Goal: Task Accomplishment & Management: Use online tool/utility

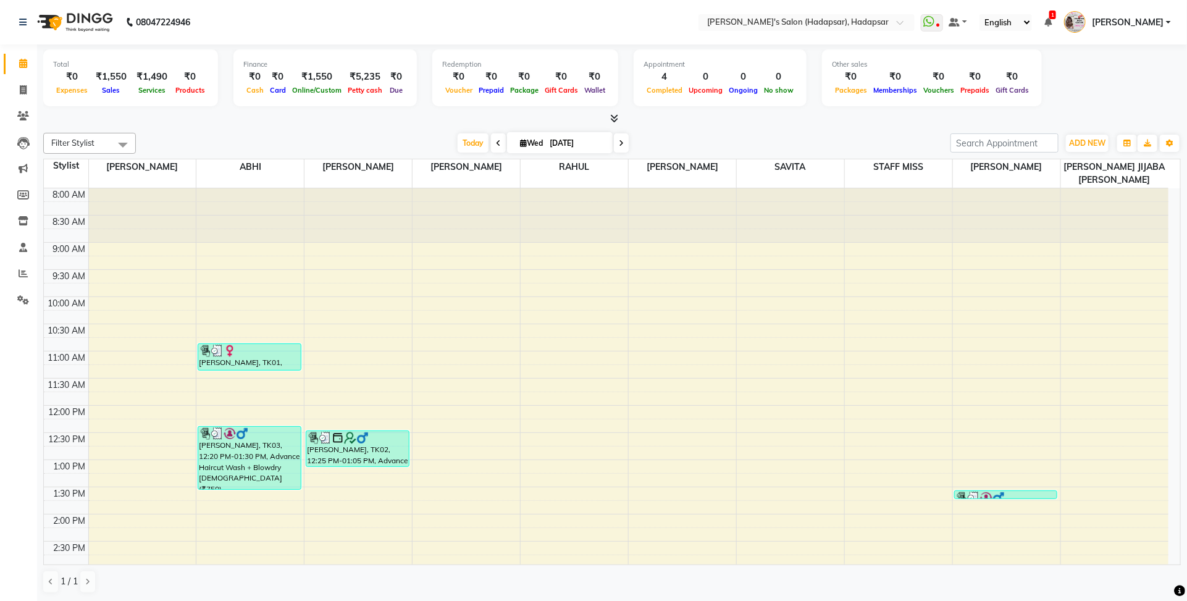
scroll to position [309, 0]
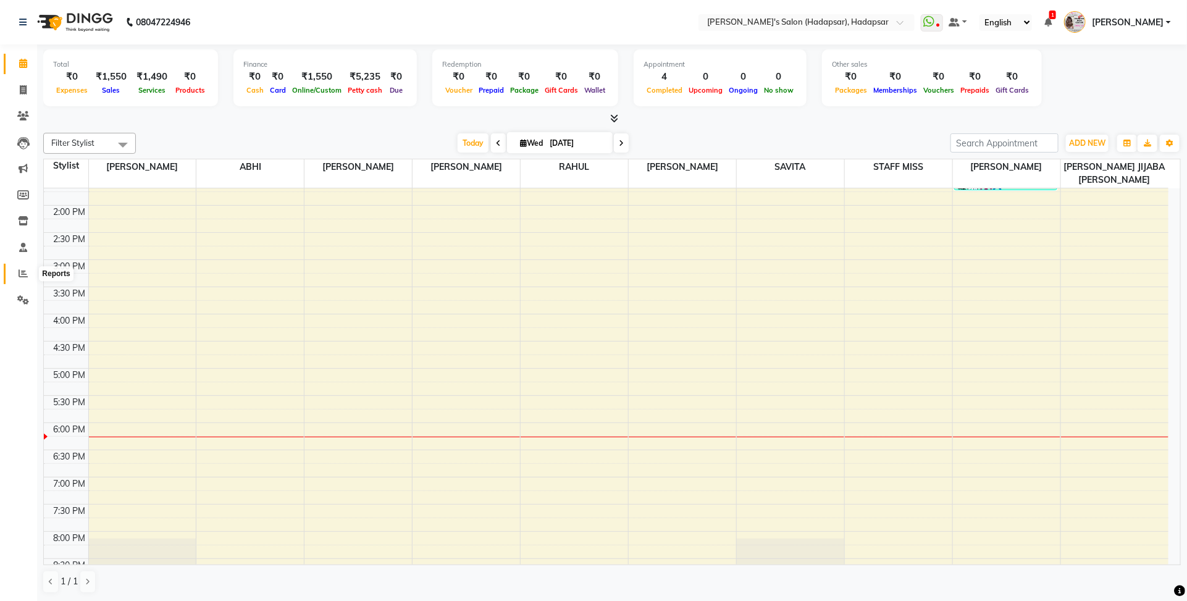
click at [25, 272] on icon at bounding box center [23, 273] width 9 height 9
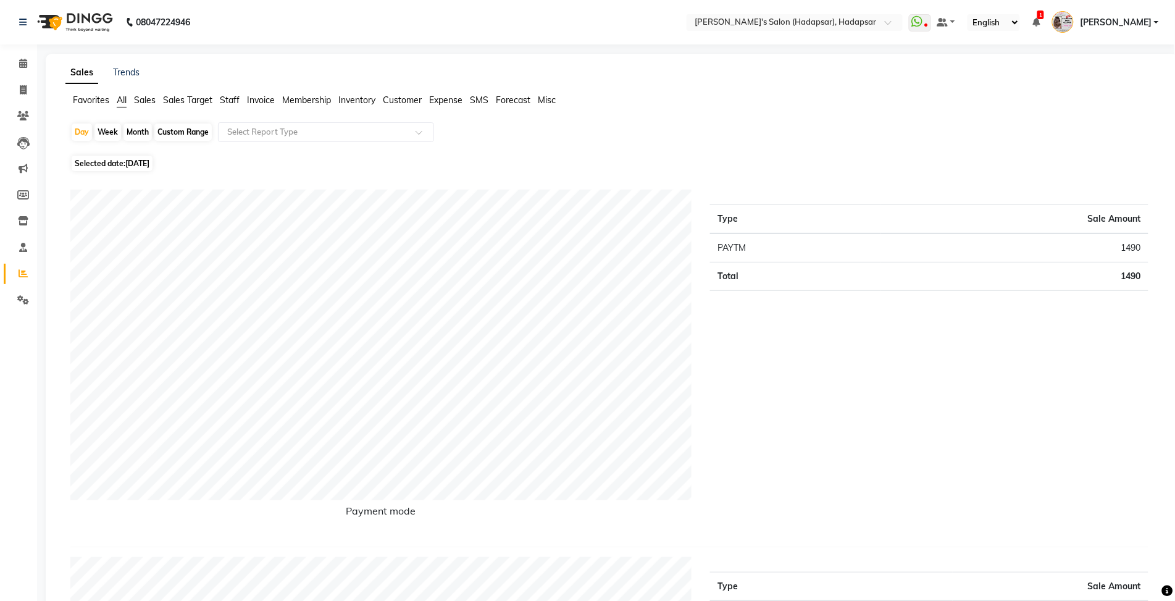
click at [237, 97] on span "Staff" at bounding box center [230, 100] width 20 height 11
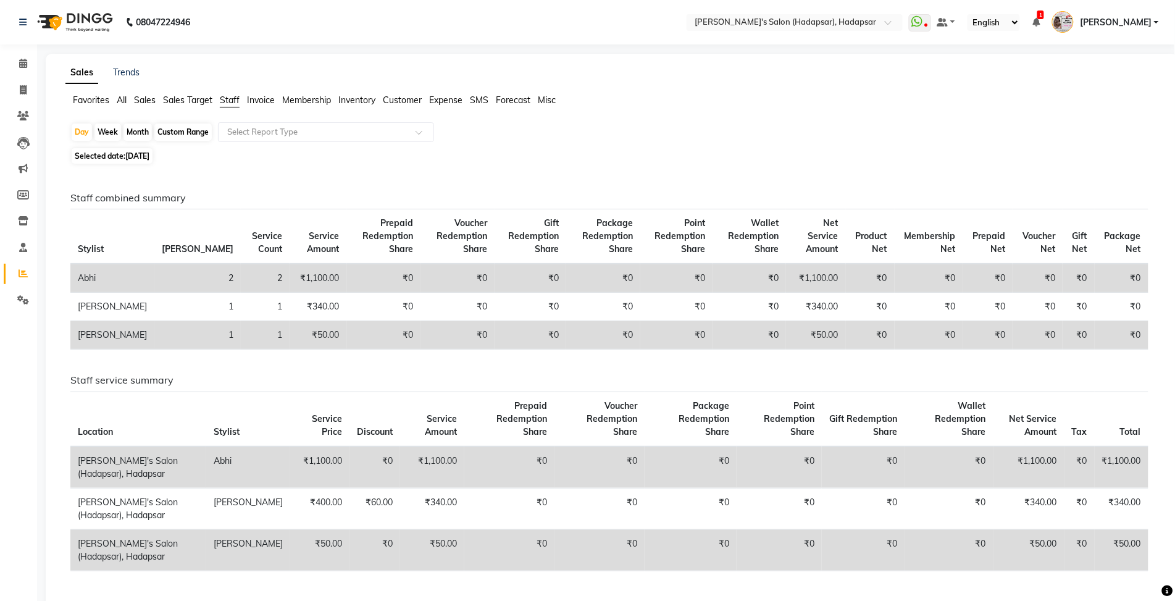
click at [133, 128] on div "Month" at bounding box center [138, 132] width 28 height 17
select select "9"
select select "2025"
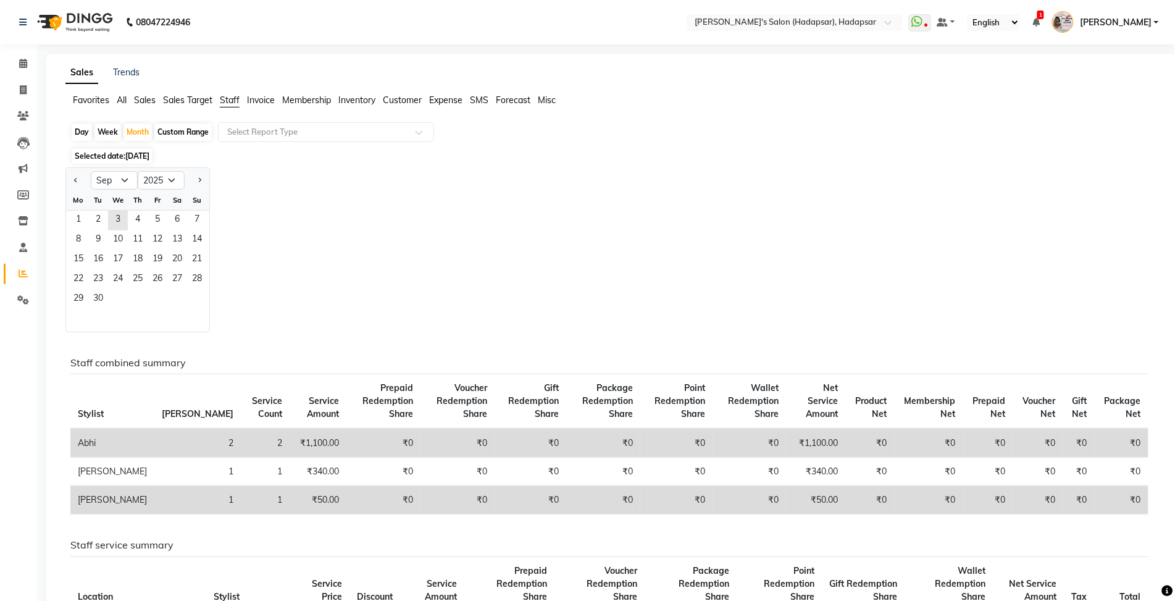
click at [152, 206] on div "Fr" at bounding box center [158, 200] width 20 height 20
click at [146, 219] on span "4" at bounding box center [138, 221] width 20 height 20
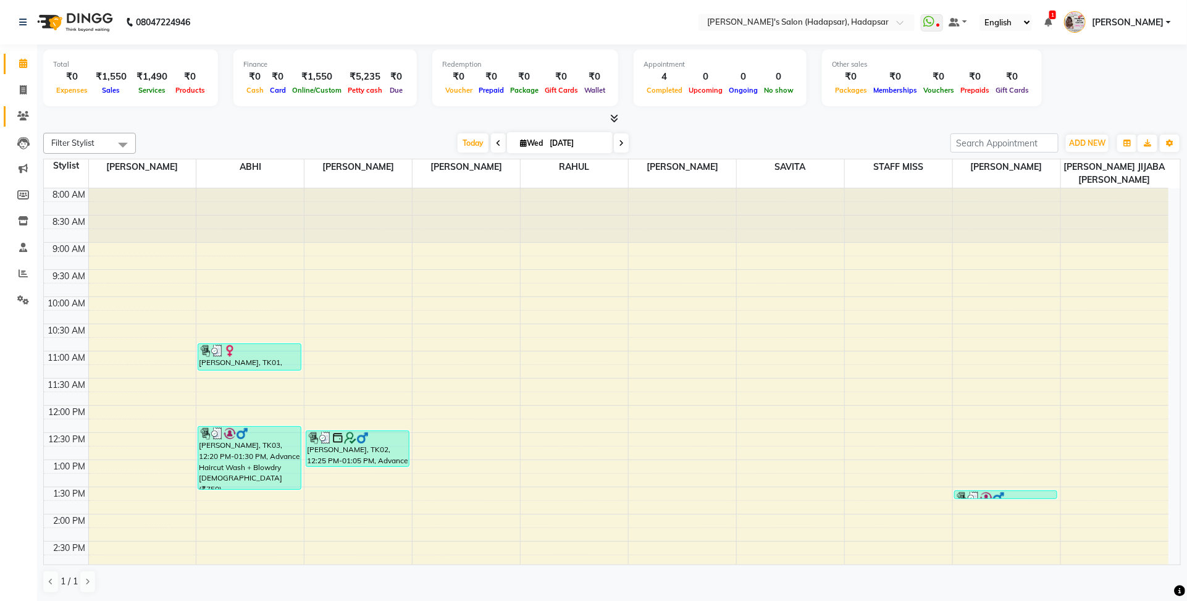
drag, startPoint x: 17, startPoint y: 77, endPoint x: 23, endPoint y: 106, distance: 29.8
click at [23, 106] on ul "Calendar Invoice Clients Leads Marketing Members Inventory Staff Reports Settin…" at bounding box center [18, 185] width 37 height 269
click at [23, 98] on link "Invoice" at bounding box center [19, 90] width 30 height 20
select select "service"
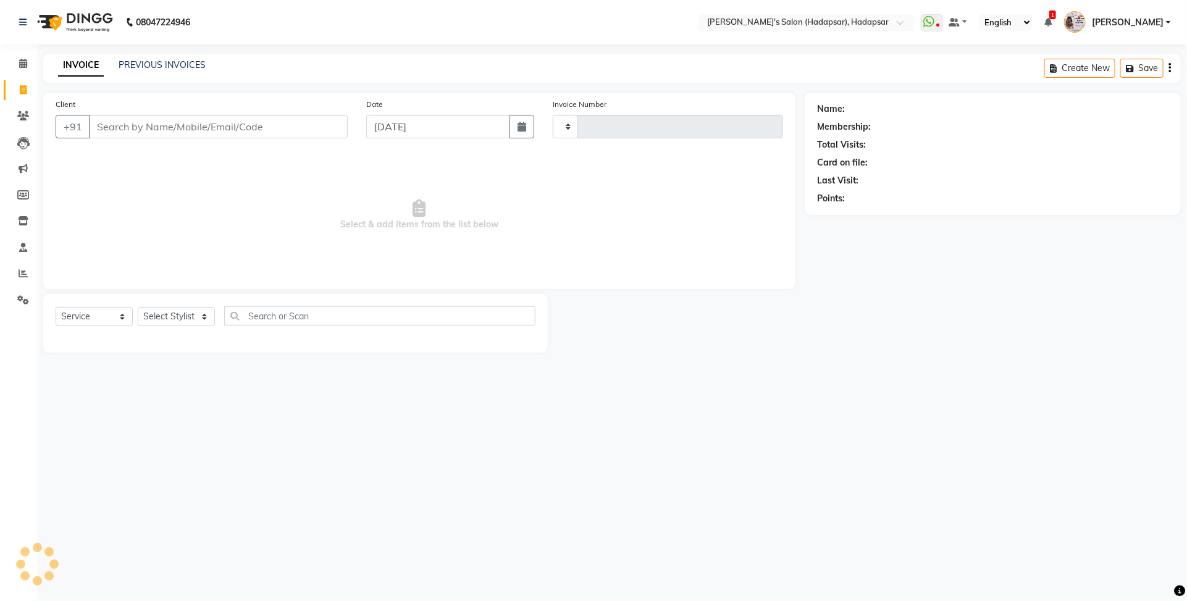
click at [119, 134] on input "Client" at bounding box center [218, 126] width 259 height 23
type input "1509"
select select "108"
select select "9451"
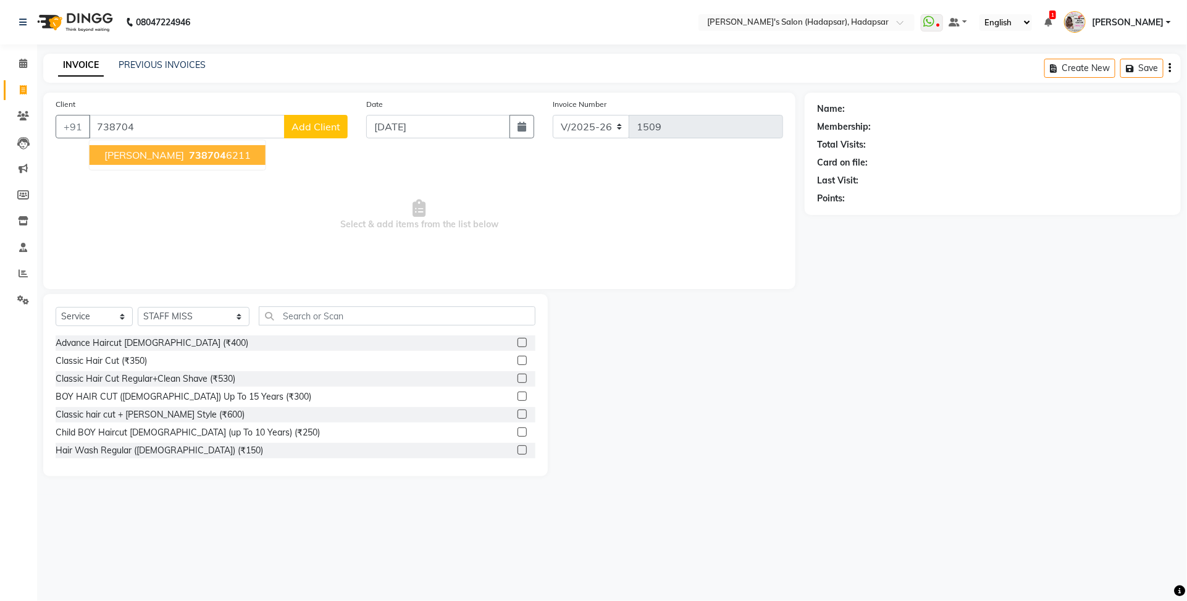
click at [159, 149] on span "[PERSON_NAME]" at bounding box center [144, 155] width 80 height 12
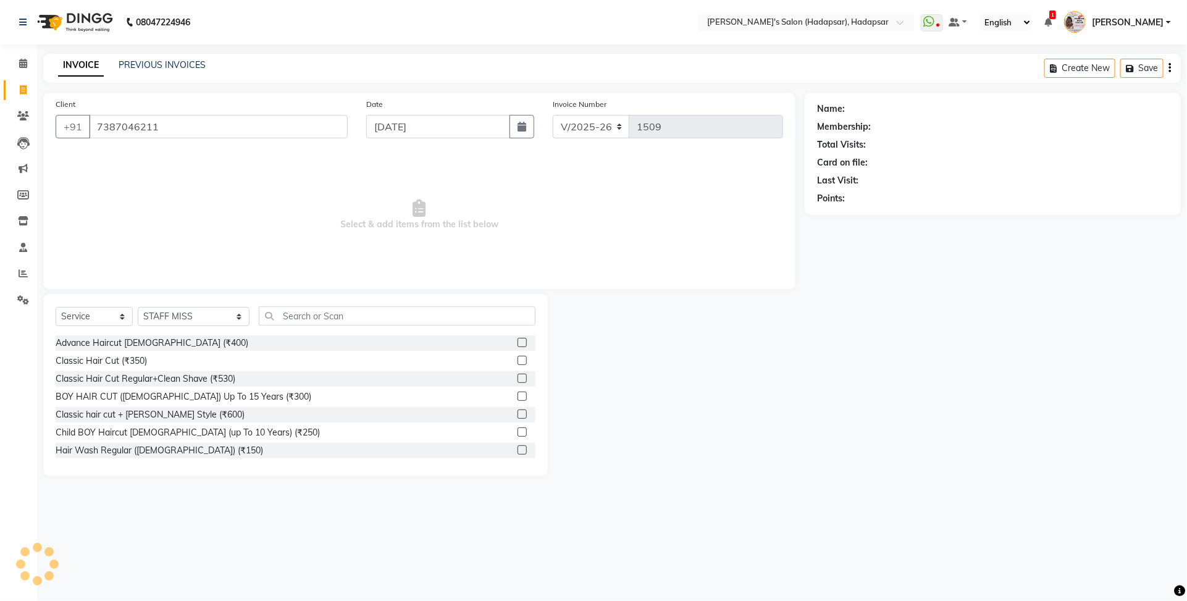
type input "7387046211"
click at [162, 326] on select "Select Stylist ABHI [PERSON_NAME] [PERSON_NAME] MANAGER [PERSON_NAME] [PERSON_N…" at bounding box center [194, 316] width 112 height 19
select select "71502"
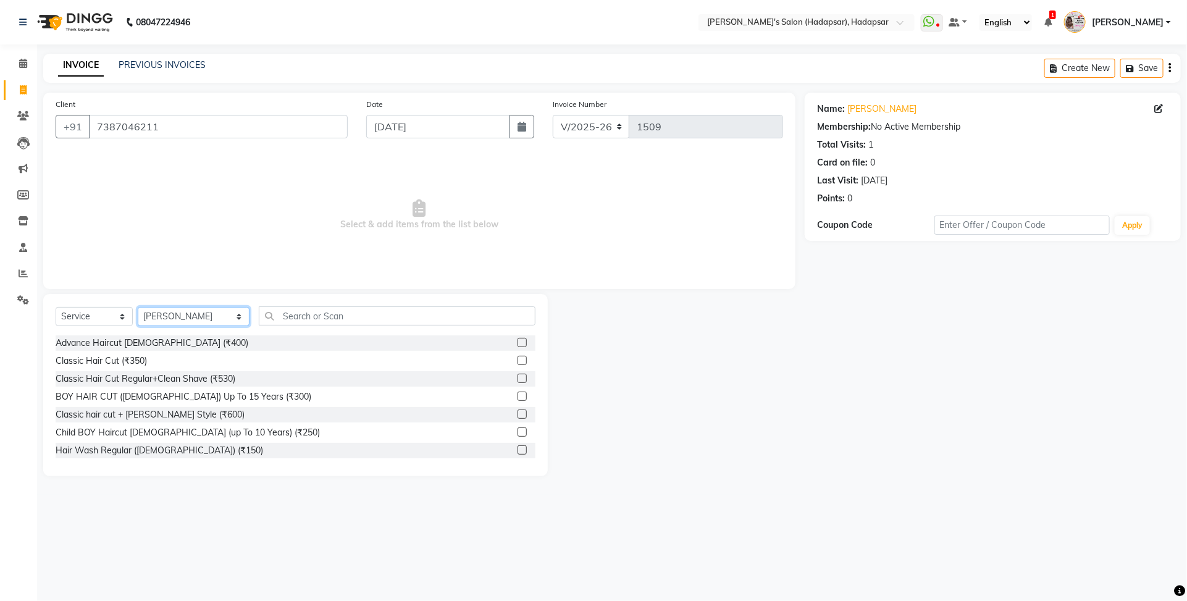
click at [138, 307] on select "Select Stylist ABHI [PERSON_NAME] [PERSON_NAME] MANAGER [PERSON_NAME] [PERSON_N…" at bounding box center [194, 316] width 112 height 19
click at [280, 325] on input "text" at bounding box center [397, 315] width 277 height 19
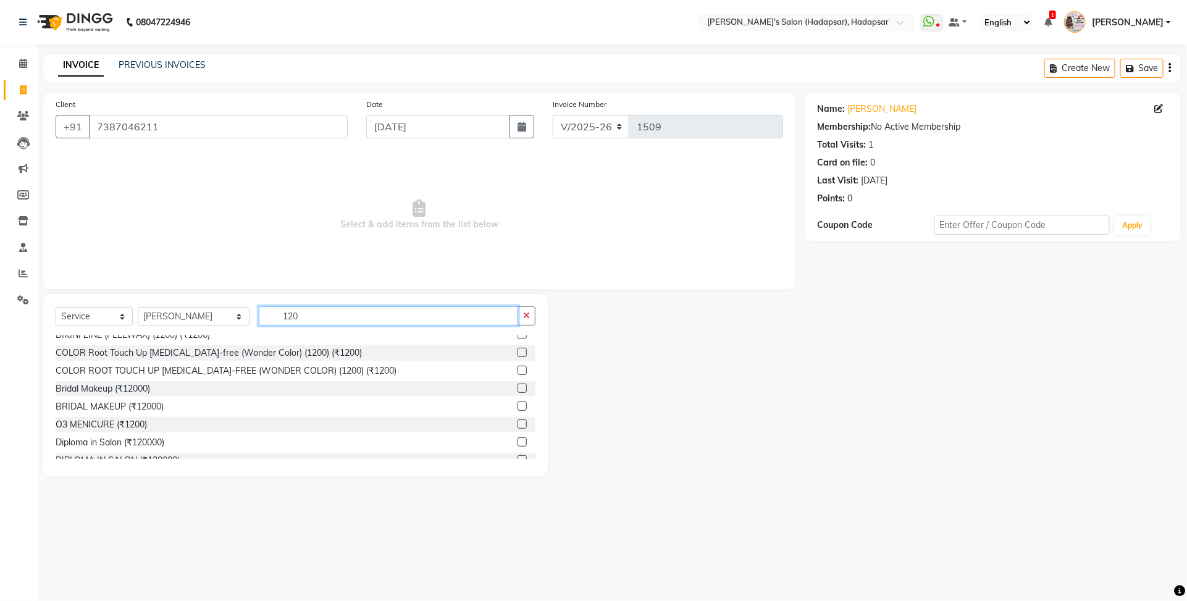
scroll to position [77, 0]
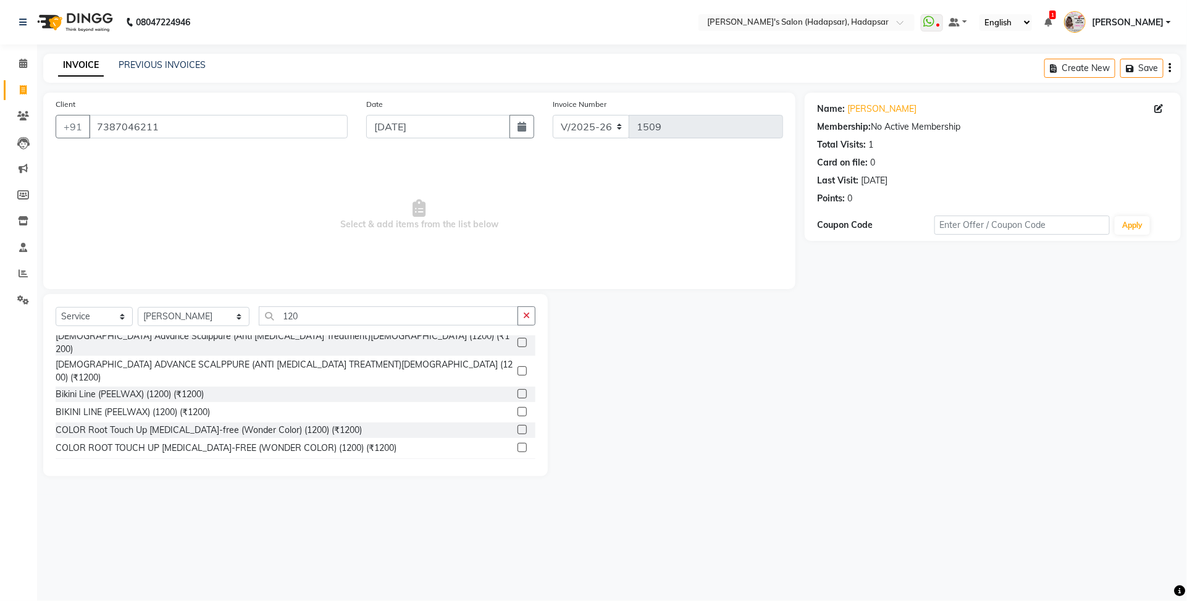
drag, startPoint x: 272, startPoint y: 301, endPoint x: 285, endPoint y: 334, distance: 34.9
click at [285, 334] on div "Select Service Product Membership Package Voucher Prepaid Gift Card Select Styl…" at bounding box center [295, 385] width 505 height 182
drag, startPoint x: 281, startPoint y: 316, endPoint x: 238, endPoint y: 322, distance: 43.7
click at [259, 322] on input "120" at bounding box center [388, 315] width 259 height 19
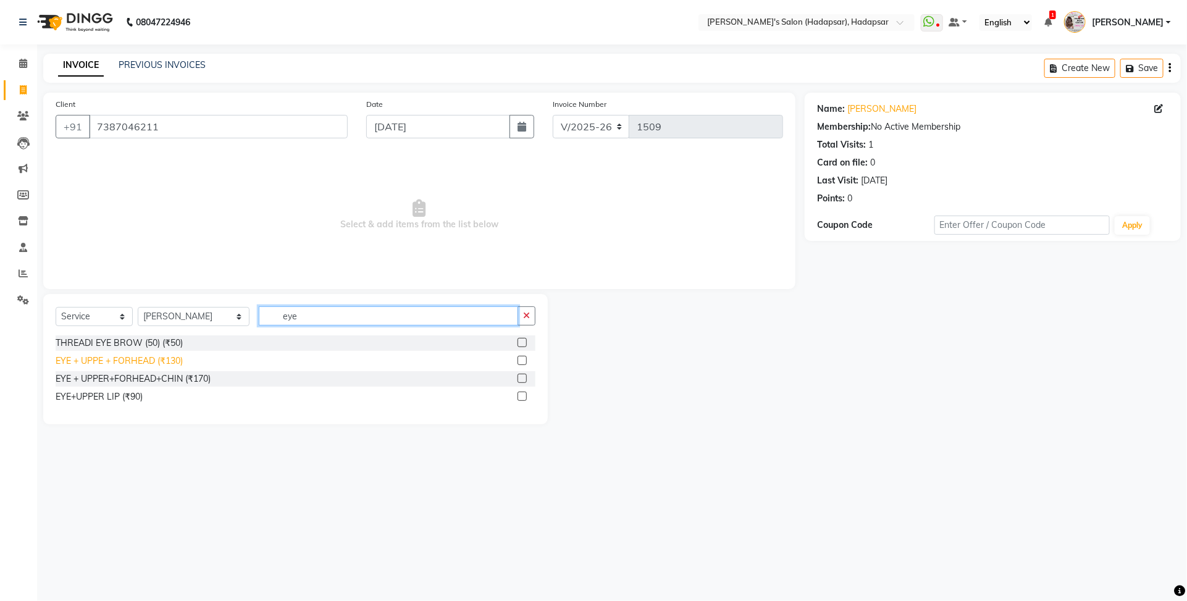
type input "eye"
click at [178, 361] on div "EYE + UPPE + FORHEAD (₹130)" at bounding box center [119, 361] width 127 height 13
checkbox input "false"
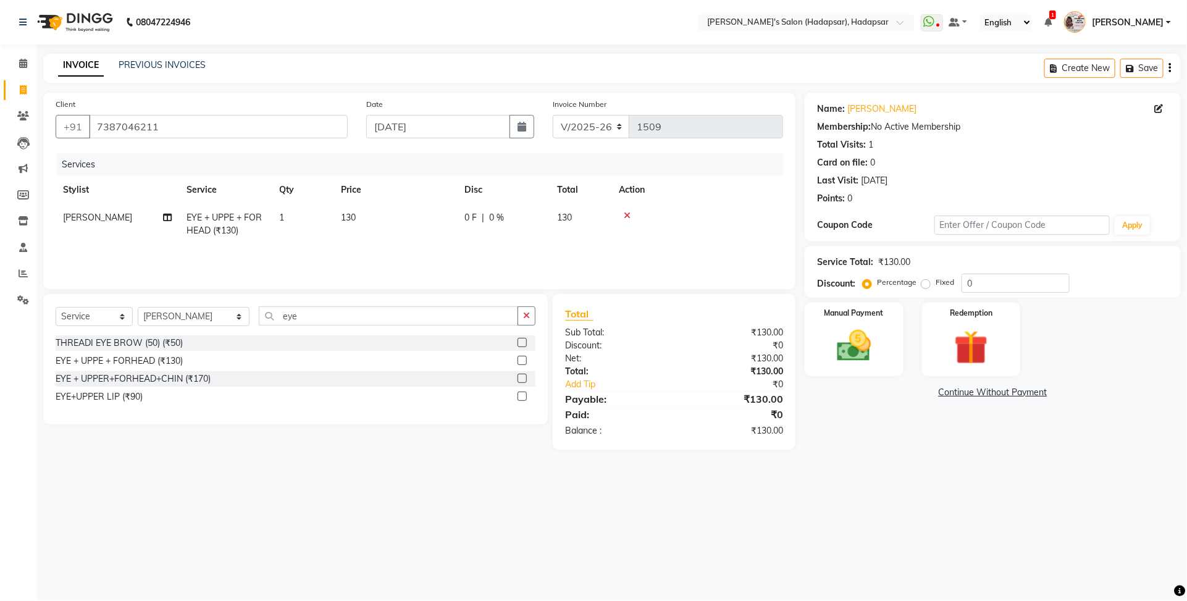
click at [439, 216] on td "130" at bounding box center [396, 224] width 124 height 41
select select "71502"
click at [447, 216] on input "130" at bounding box center [453, 220] width 109 height 19
type input "120"
click at [888, 548] on div "08047224946 Select Location × Girja's Salon (Hadapsar), Hadapsar WhatsApp Statu…" at bounding box center [593, 300] width 1187 height 601
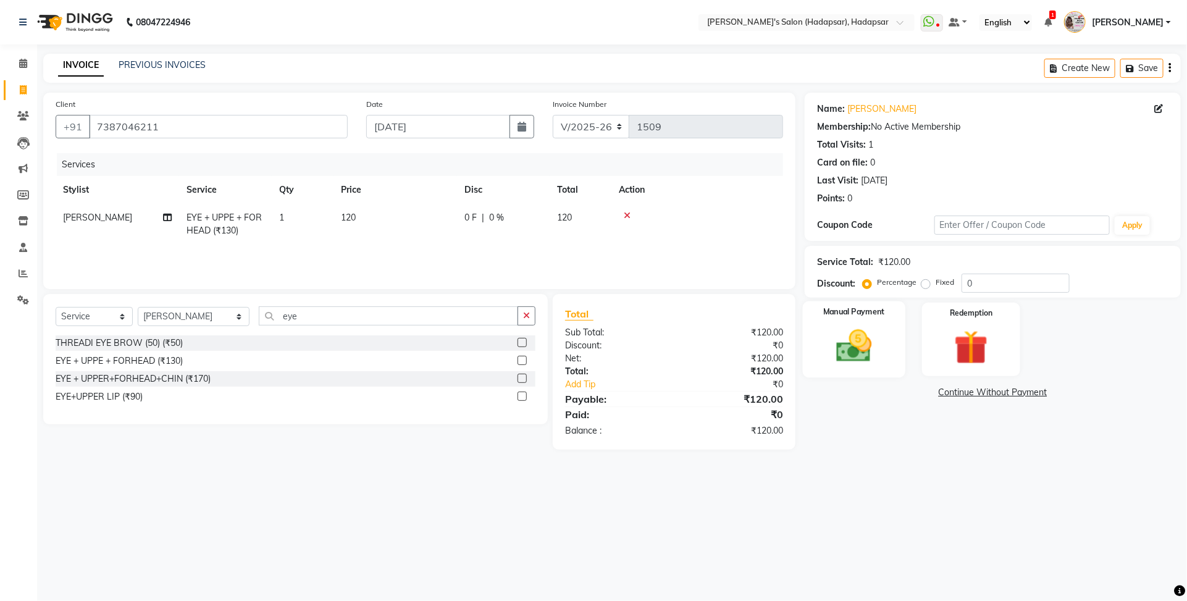
click at [860, 360] on img at bounding box center [853, 346] width 57 height 41
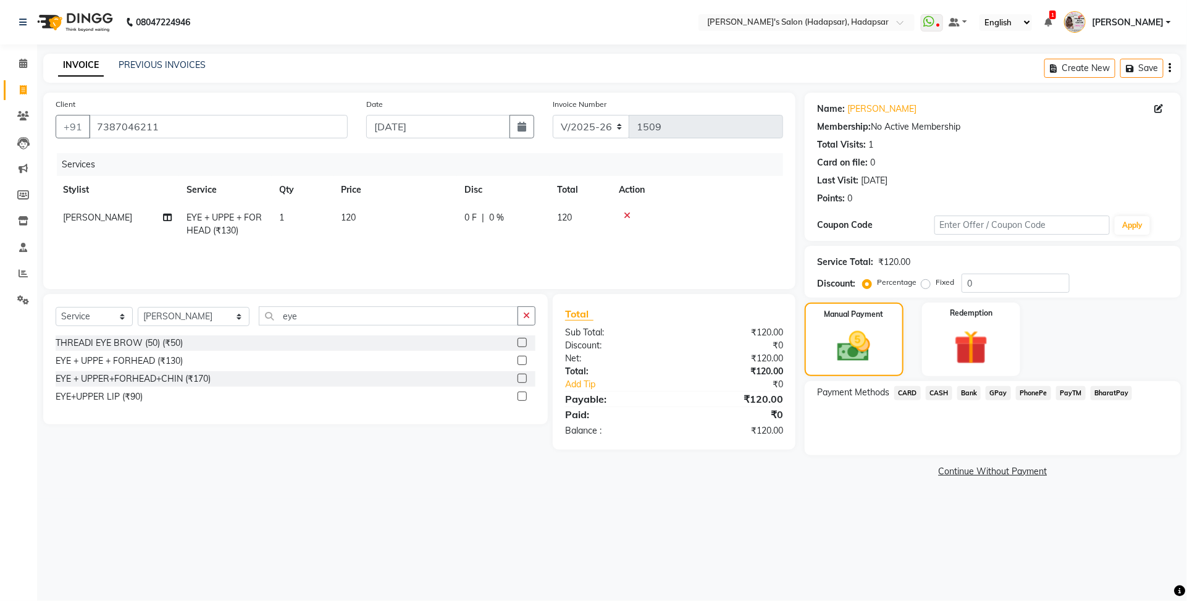
click at [1075, 397] on span "PayTM" at bounding box center [1071, 393] width 30 height 14
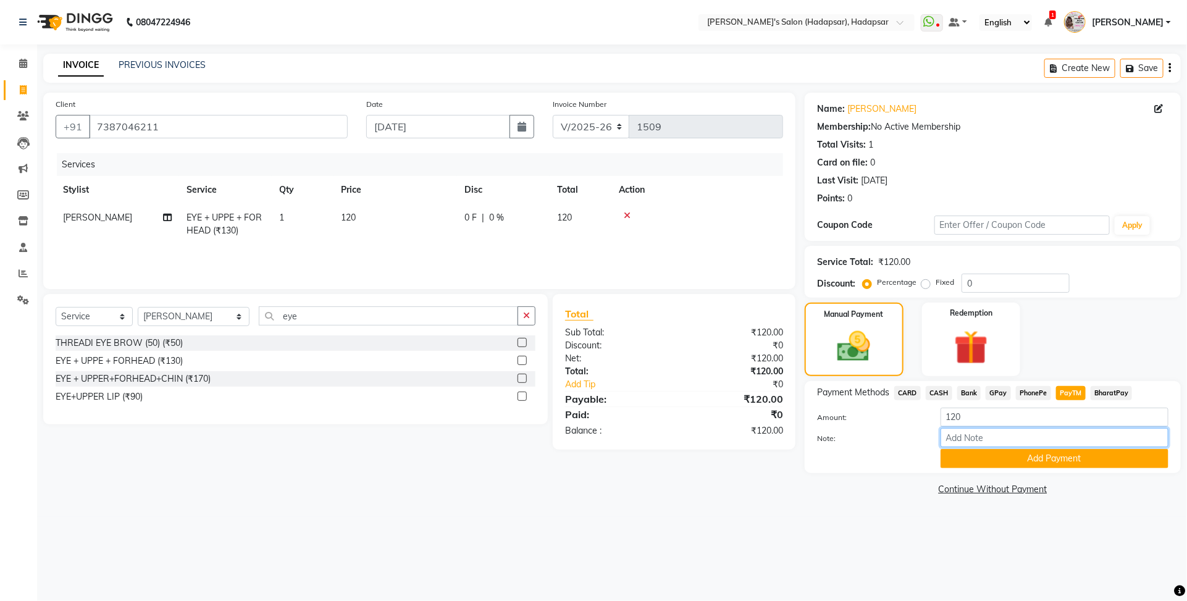
click at [1057, 445] on input "Note:" at bounding box center [1055, 437] width 228 height 19
click at [1054, 459] on button "Add Payment" at bounding box center [1055, 458] width 228 height 19
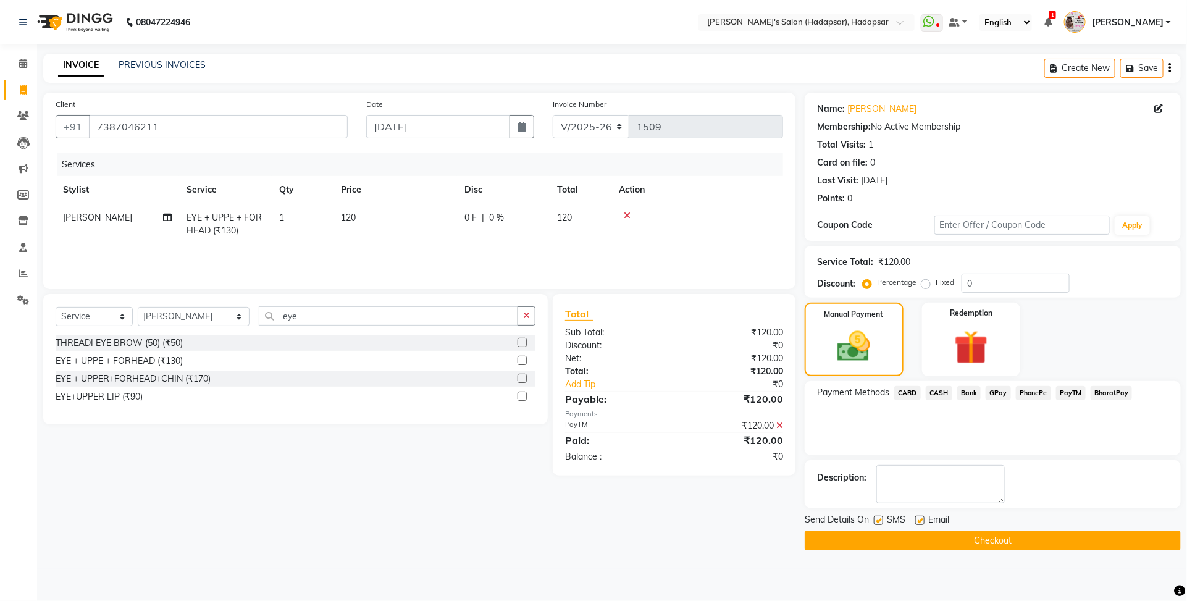
click at [1004, 539] on button "Checkout" at bounding box center [993, 540] width 376 height 19
